Goal: Check status: Check status

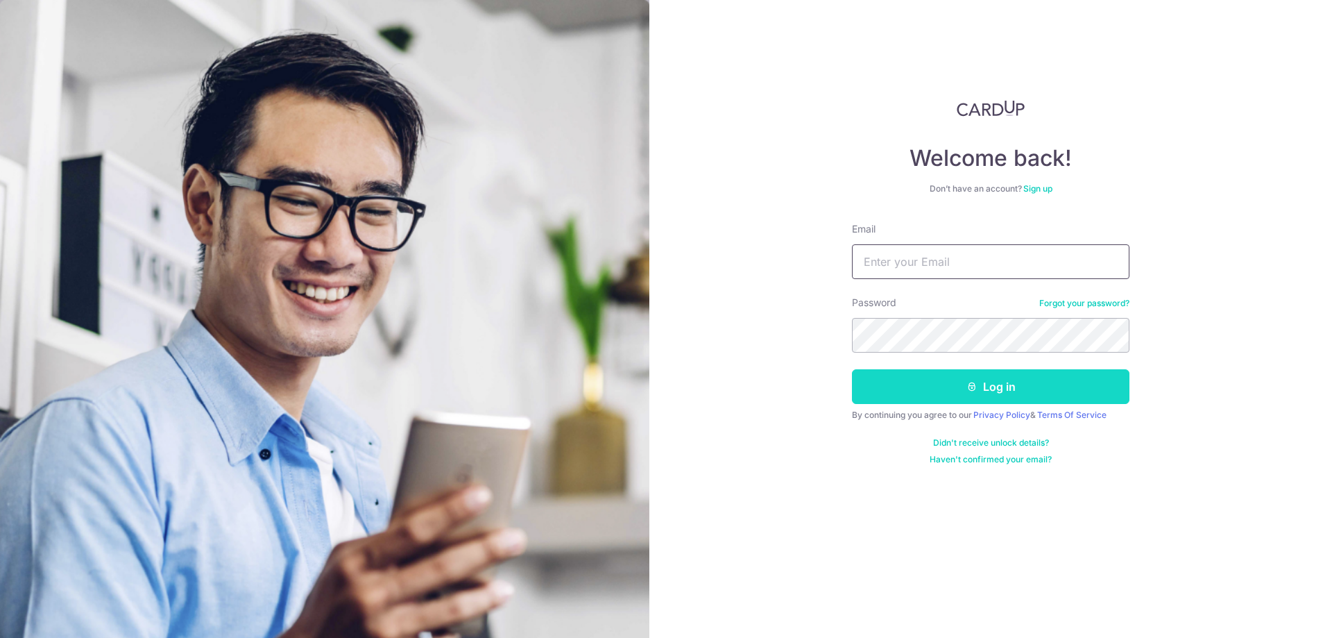
type input "[EMAIL_ADDRESS][DOMAIN_NAME]"
click at [994, 379] on button "Log in" at bounding box center [991, 386] width 278 height 35
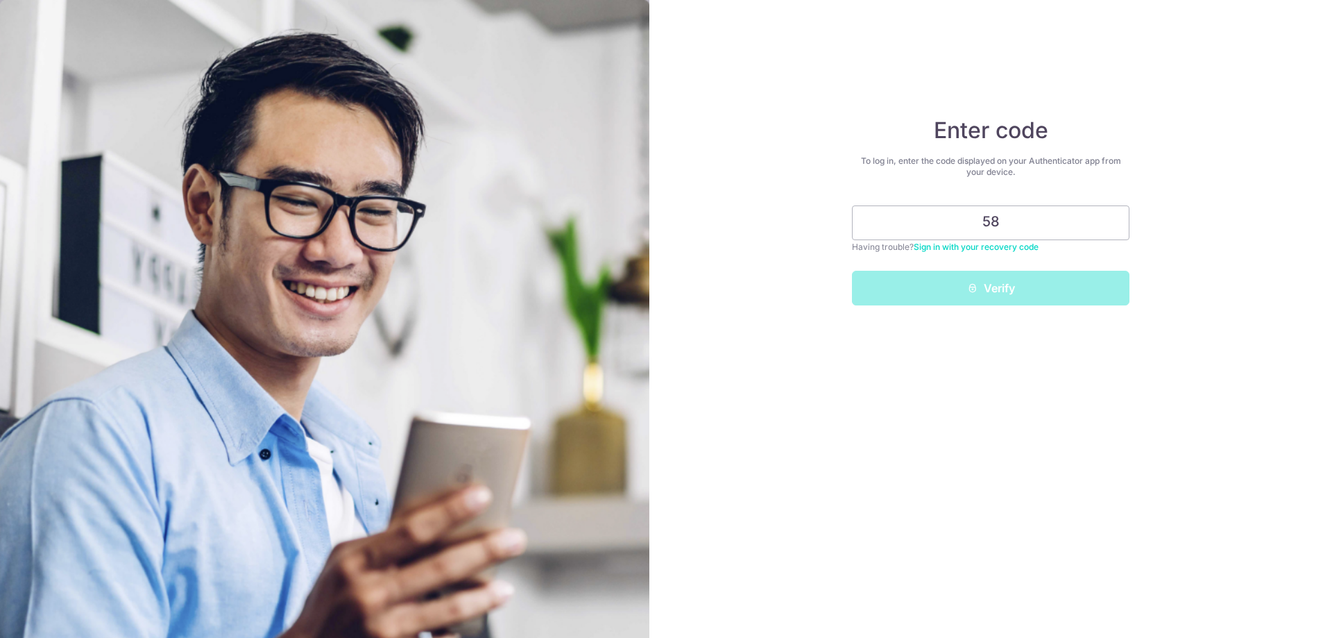
type input "5"
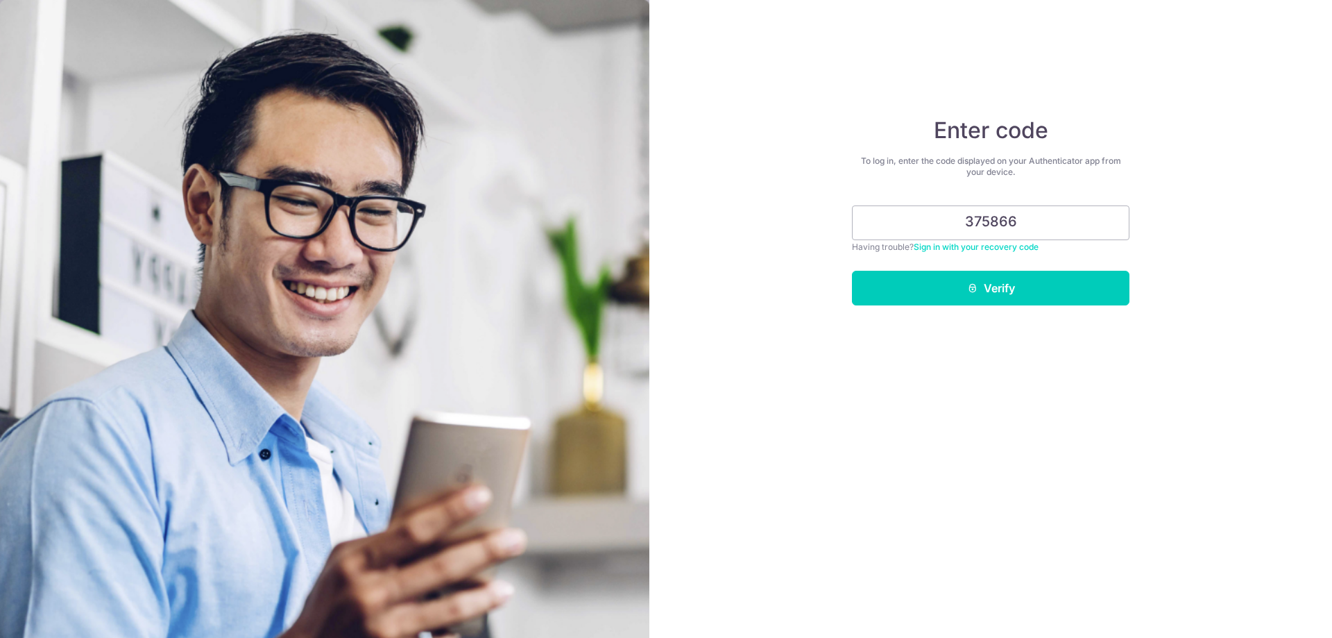
type input "375866"
click at [852, 271] on button "Verify" at bounding box center [991, 288] width 278 height 35
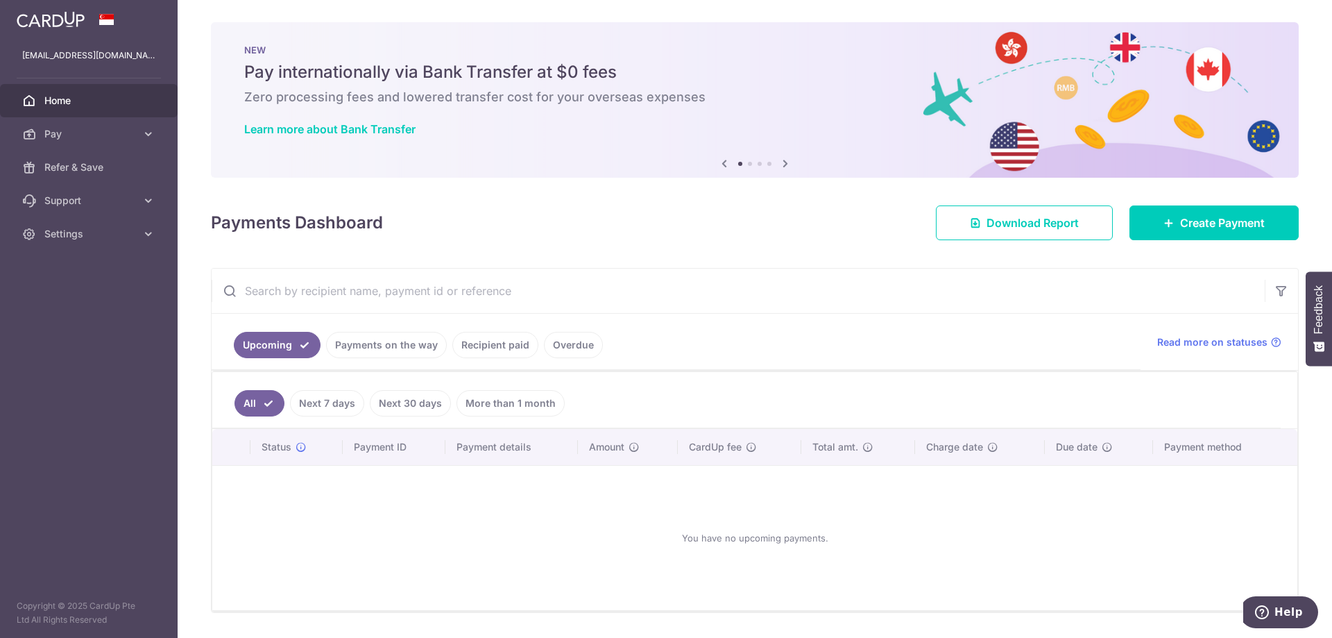
scroll to position [40, 0]
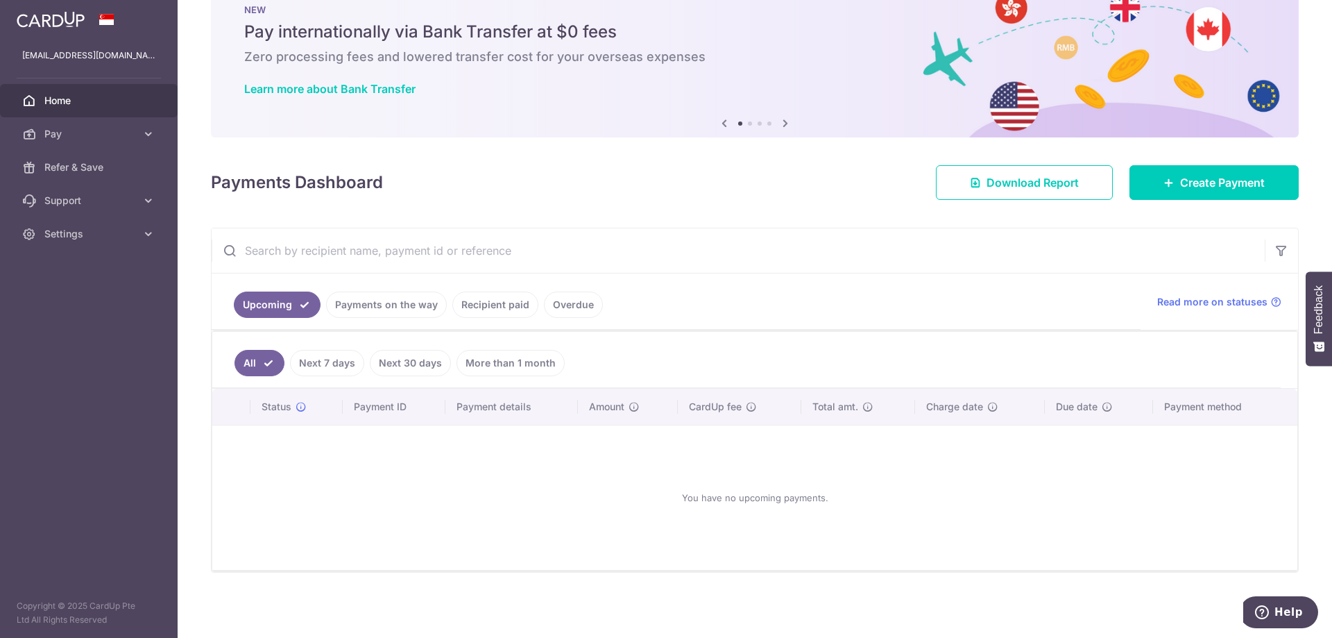
click at [375, 303] on link "Payments on the way" at bounding box center [386, 304] width 121 height 26
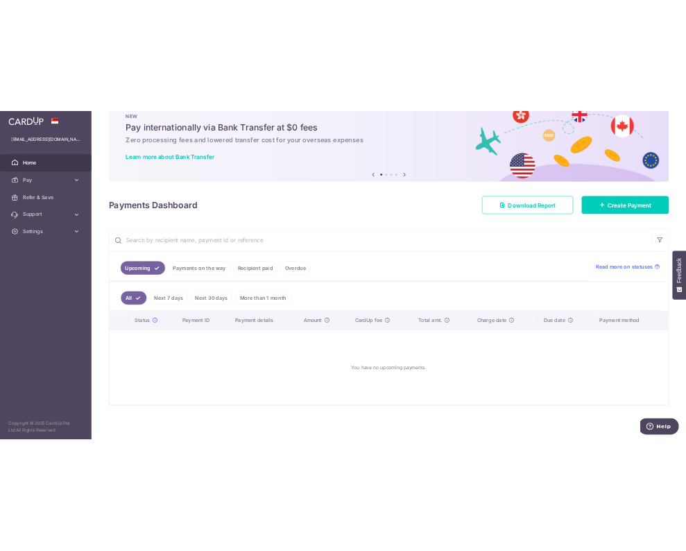
scroll to position [0, 0]
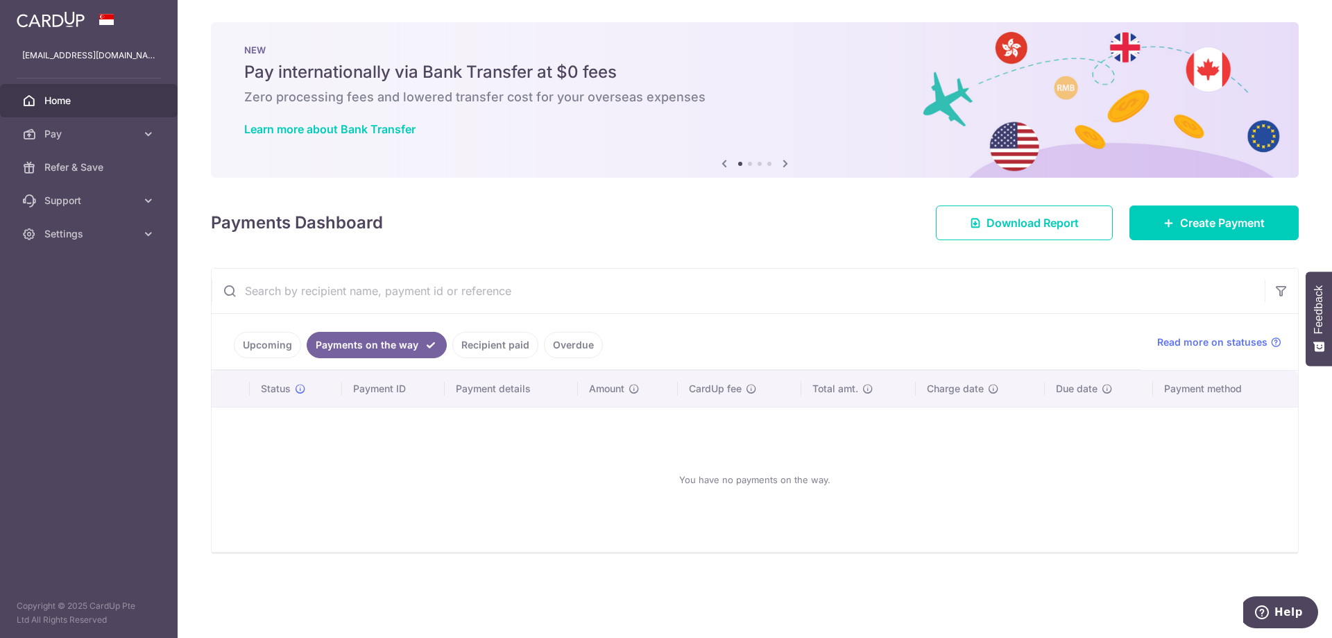
click at [493, 344] on link "Recipient paid" at bounding box center [495, 345] width 86 height 26
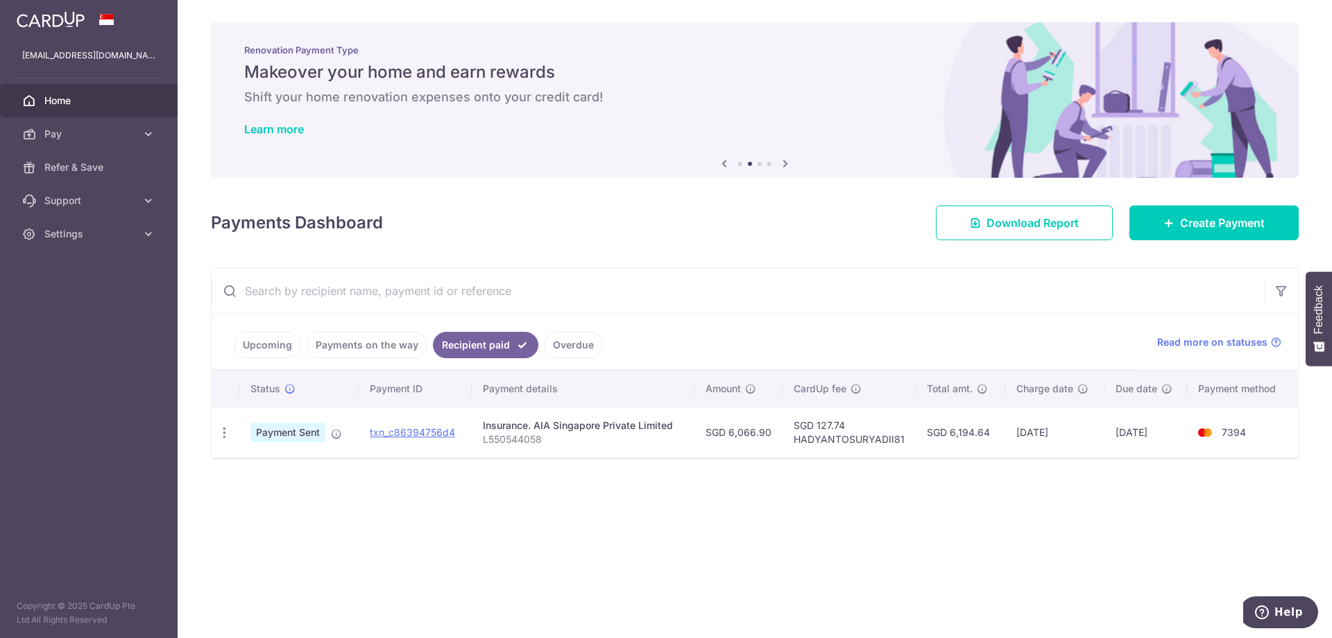
click at [556, 345] on link "Overdue" at bounding box center [573, 345] width 59 height 26
